Goal: Task Accomplishment & Management: Manage account settings

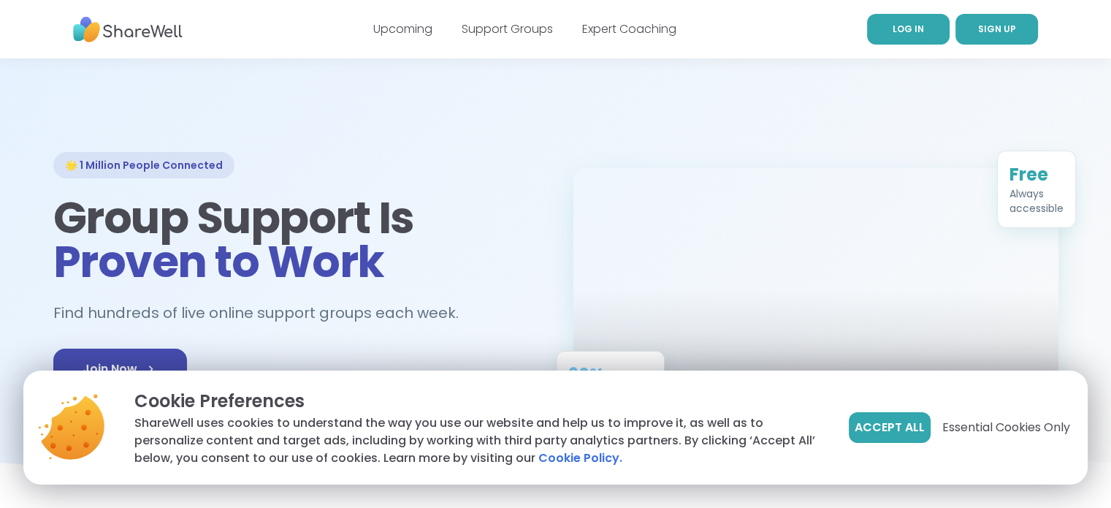
click at [938, 28] on link "LOG IN" at bounding box center [908, 29] width 83 height 31
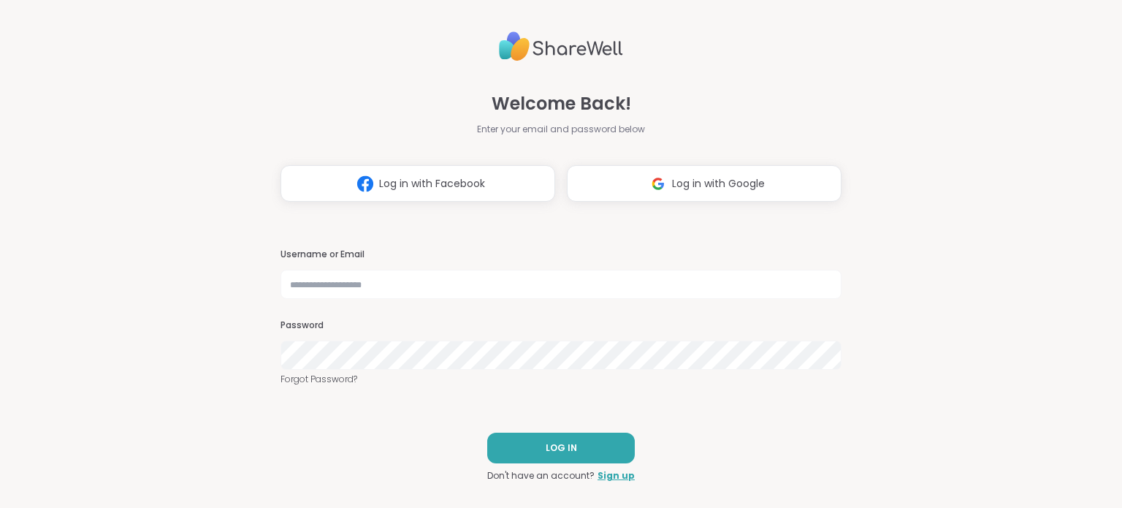
click at [464, 186] on span "Log in with Facebook" at bounding box center [432, 183] width 106 height 15
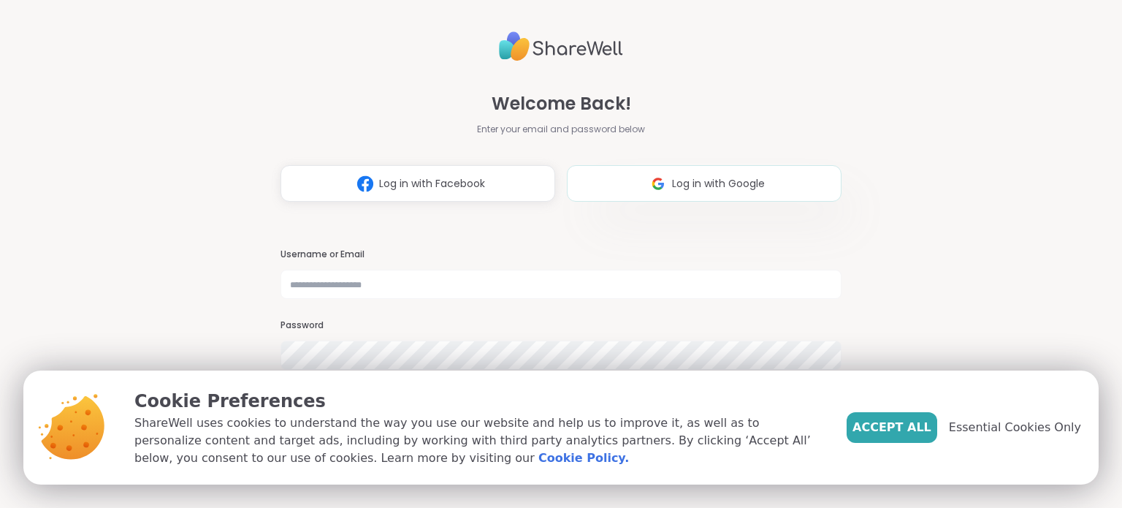
click at [701, 183] on span "Log in with Google" at bounding box center [718, 183] width 93 height 15
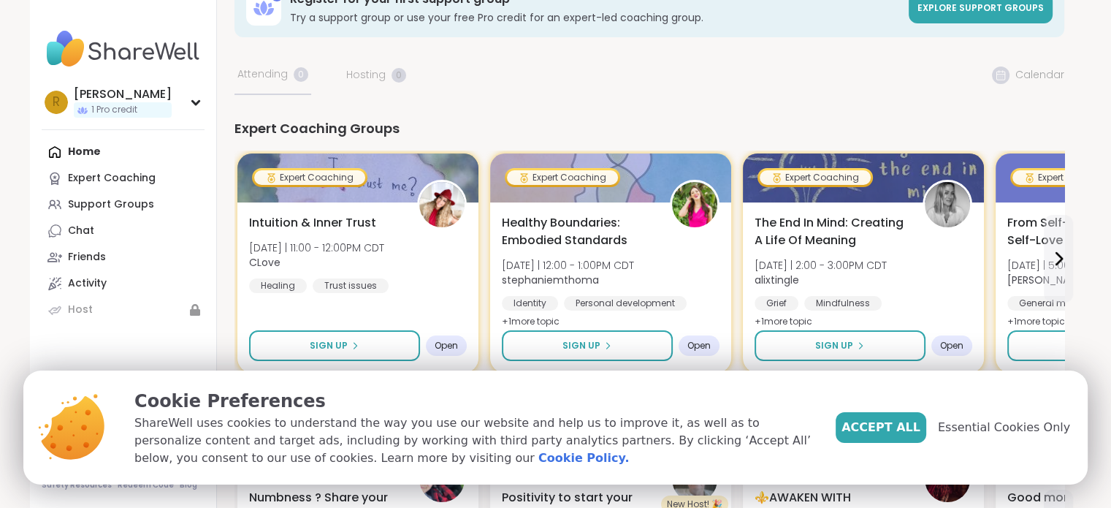
scroll to position [73, 0]
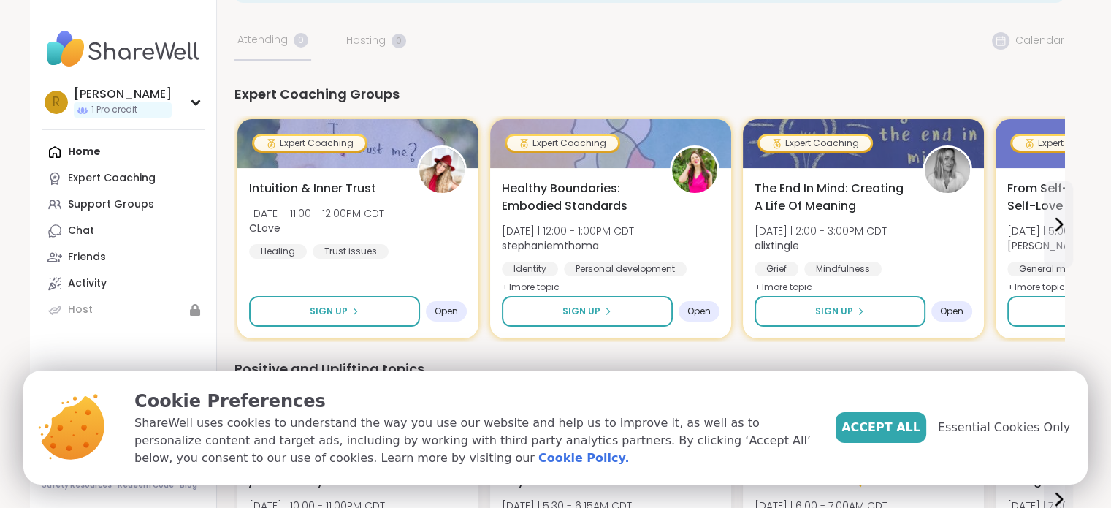
click at [910, 430] on span "Accept All" at bounding box center [881, 428] width 79 height 18
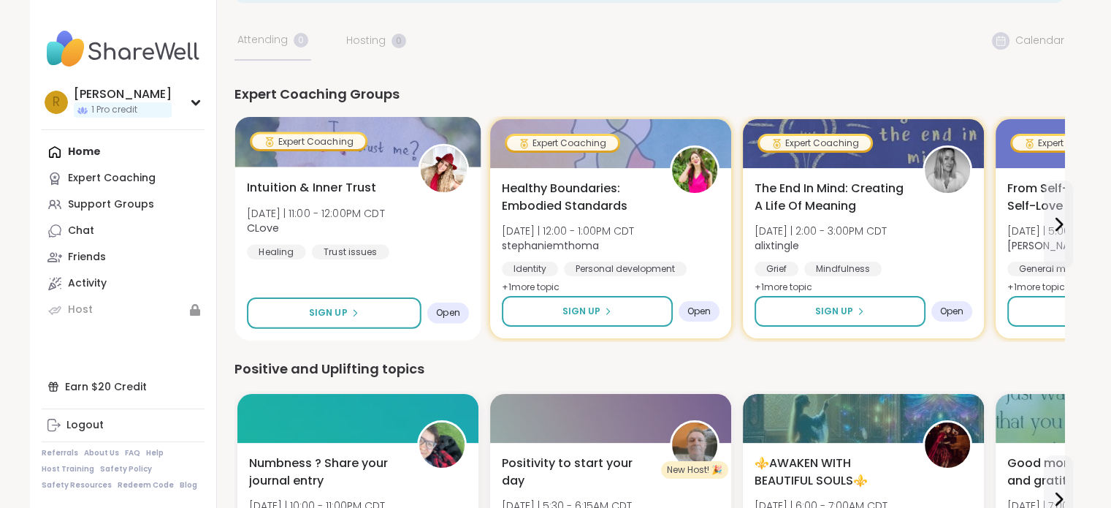
scroll to position [0, 0]
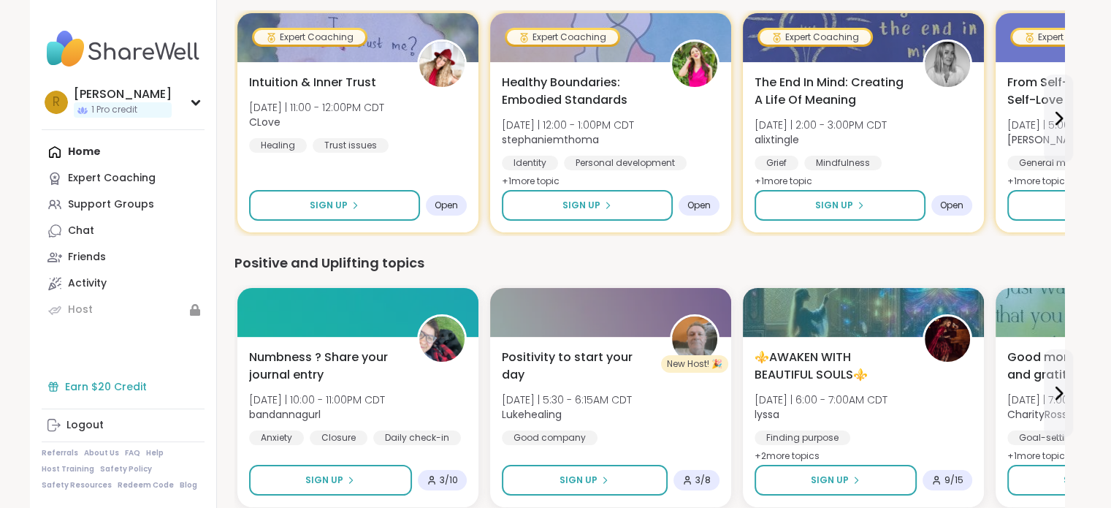
scroll to position [219, 0]
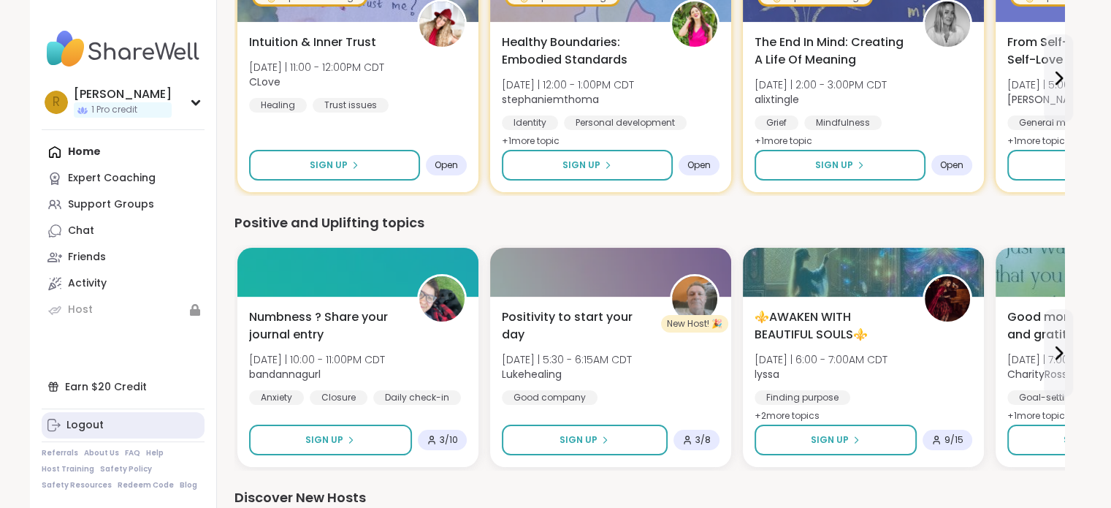
click at [91, 427] on div "Logout" at bounding box center [84, 425] width 37 height 15
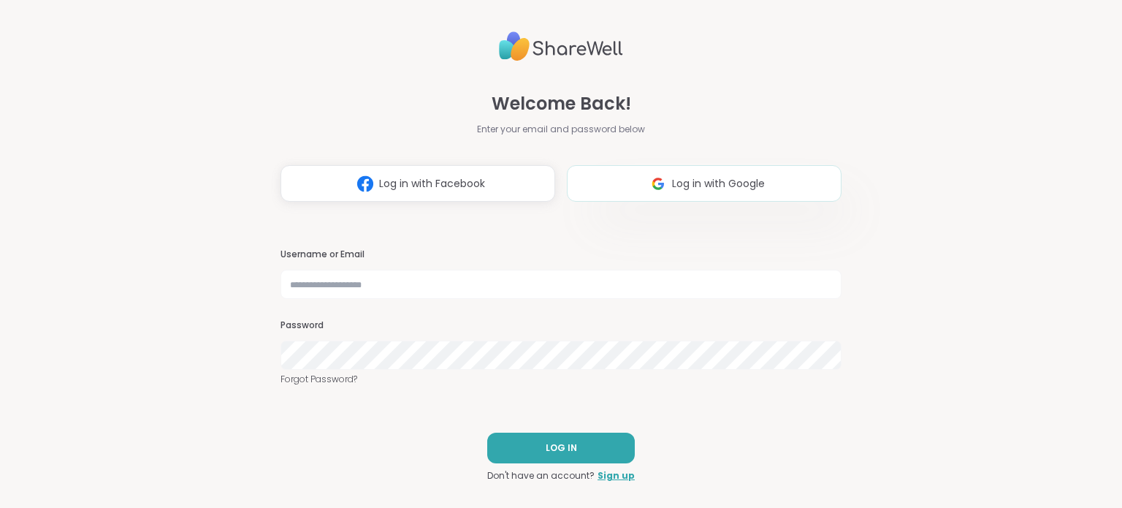
click at [681, 186] on span "Log in with Google" at bounding box center [718, 183] width 93 height 15
click at [696, 190] on span "Log in with Google" at bounding box center [718, 183] width 93 height 15
click at [376, 281] on input "text" at bounding box center [561, 284] width 561 height 29
type input "**********"
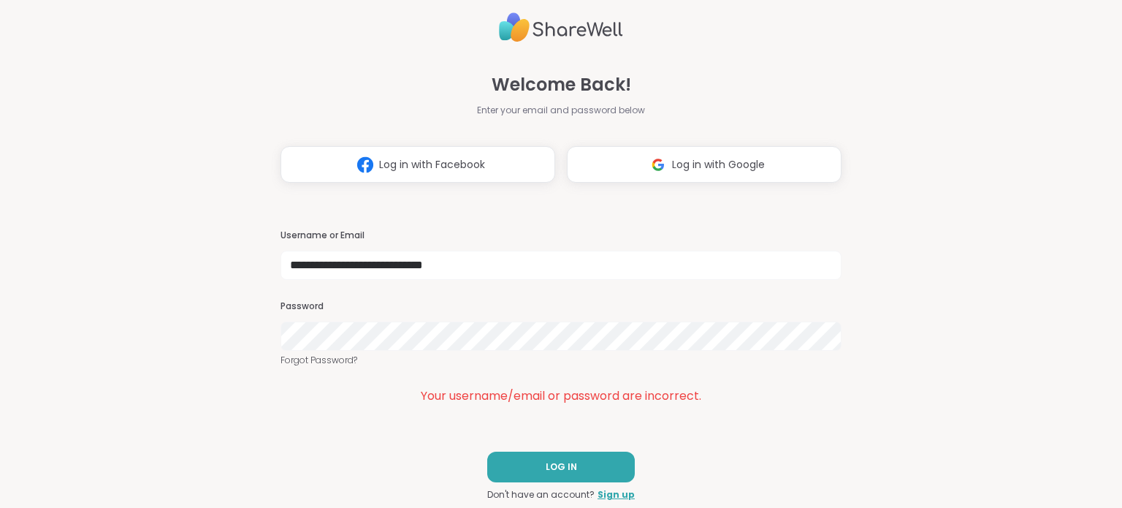
click at [339, 365] on link "Forgot Password?" at bounding box center [561, 360] width 561 height 13
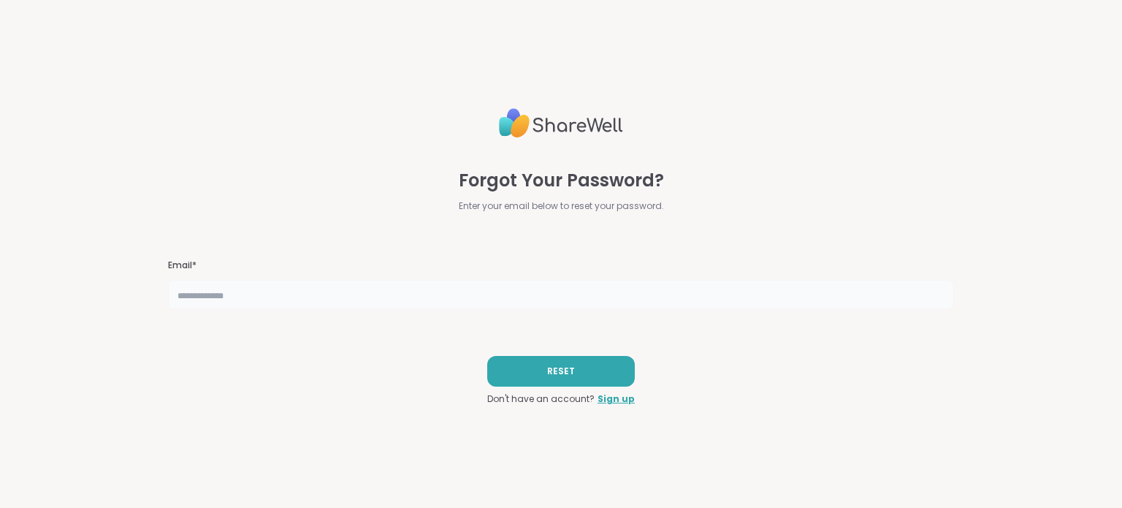
click at [400, 299] on input "text" at bounding box center [560, 294] width 785 height 29
type input "**********"
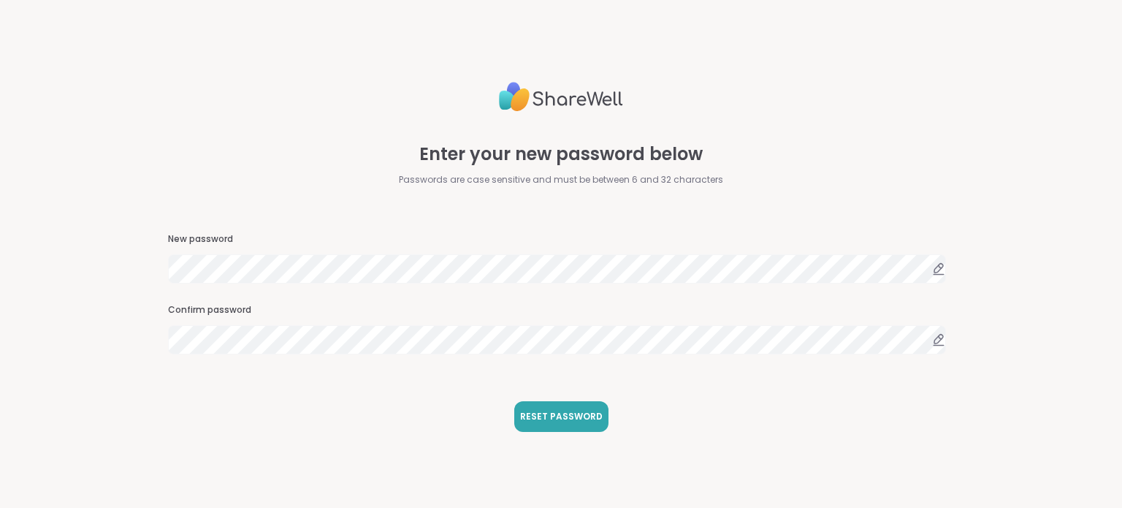
click at [0, 229] on div "Enter your new password below Passwords are case sensitive and must be between …" at bounding box center [561, 254] width 1122 height 508
drag, startPoint x: 553, startPoint y: 422, endPoint x: 553, endPoint y: 413, distance: 9.5
click at [554, 422] on span "RESET PASSWORD" at bounding box center [561, 416] width 83 height 13
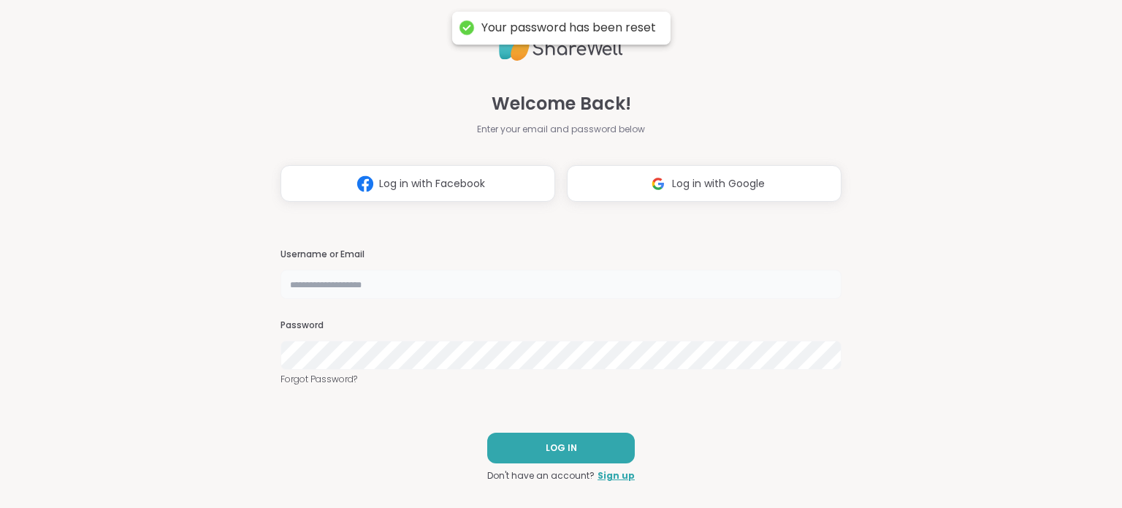
click at [389, 285] on input "text" at bounding box center [561, 284] width 561 height 29
type input "**********"
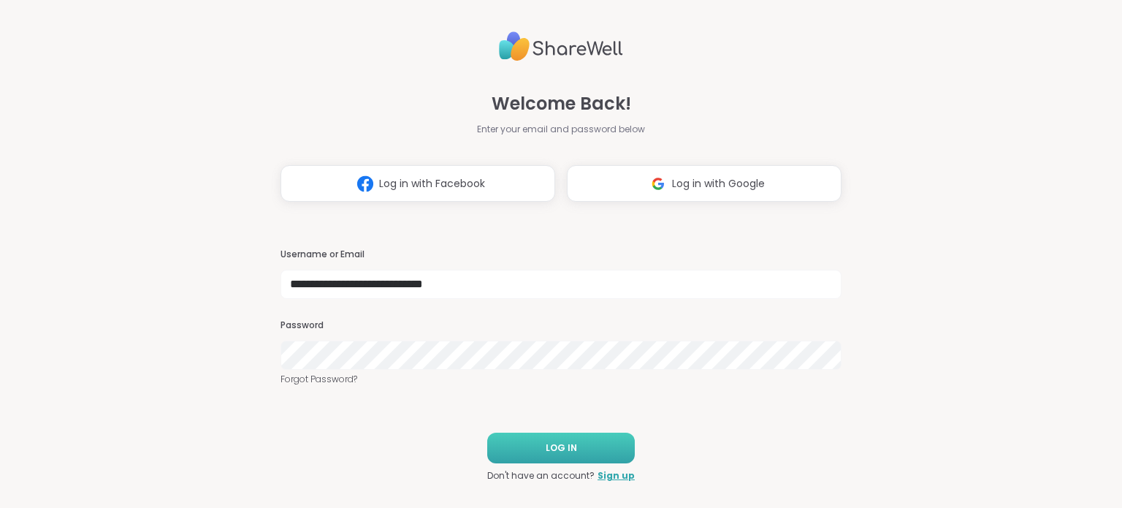
click at [565, 447] on span "LOG IN" at bounding box center [561, 447] width 31 height 13
